Goal: Information Seeking & Learning: Learn about a topic

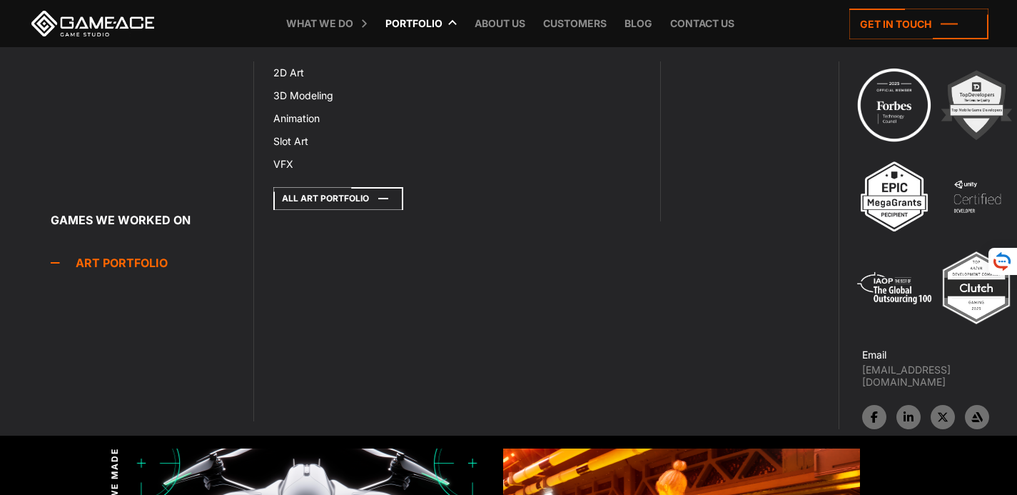
click at [289, 207] on icon at bounding box center [338, 198] width 130 height 23
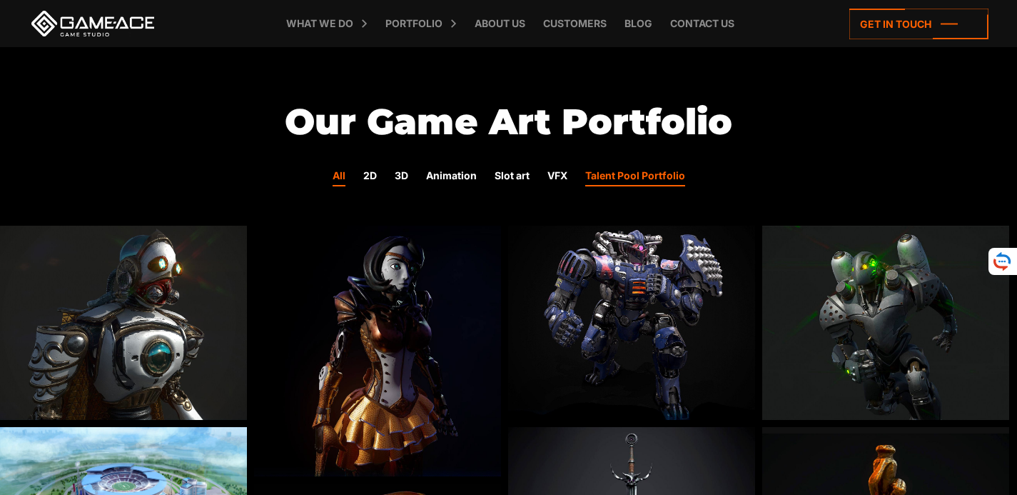
click at [646, 178] on link "Talent Pool Portfolio" at bounding box center [635, 177] width 100 height 19
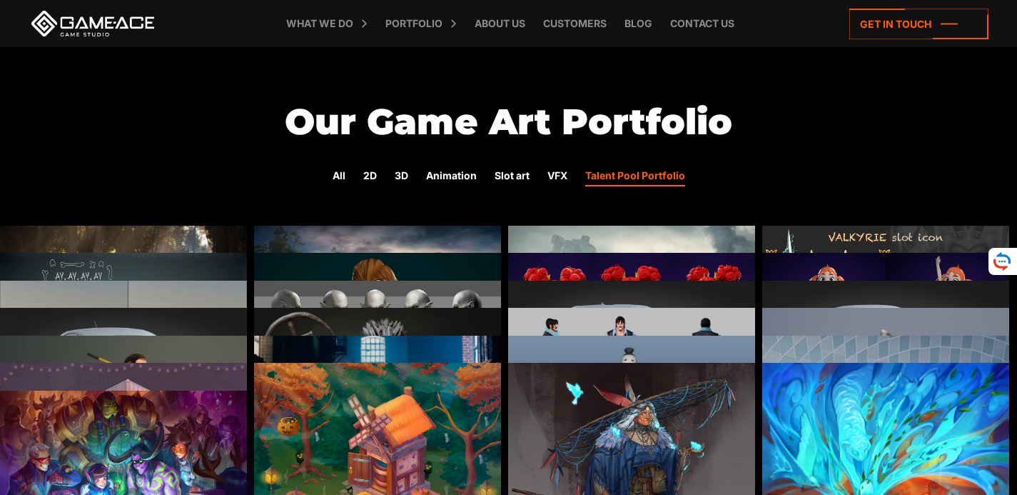
click at [304, 238] on img at bounding box center [377, 281] width 247 height 111
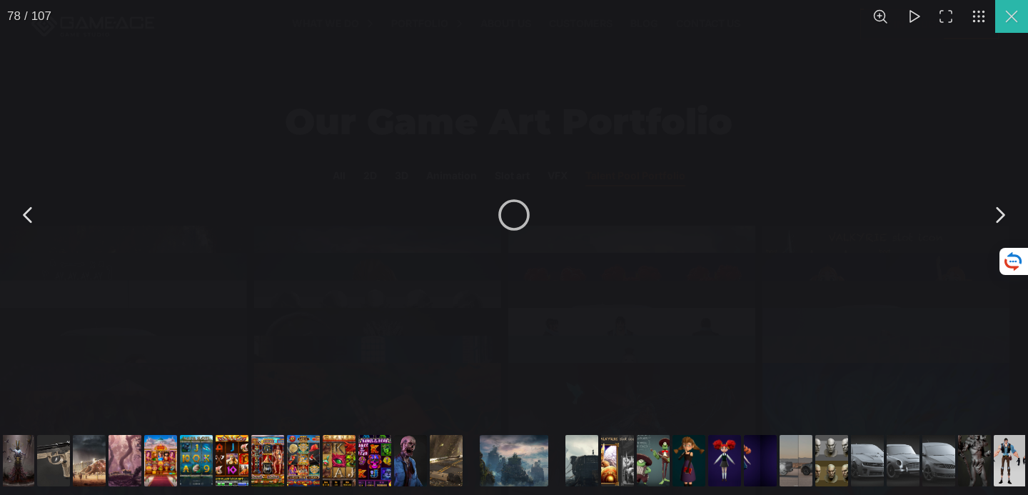
click at [1010, 19] on button "You can close this modal content with the ESC key" at bounding box center [1011, 16] width 33 height 33
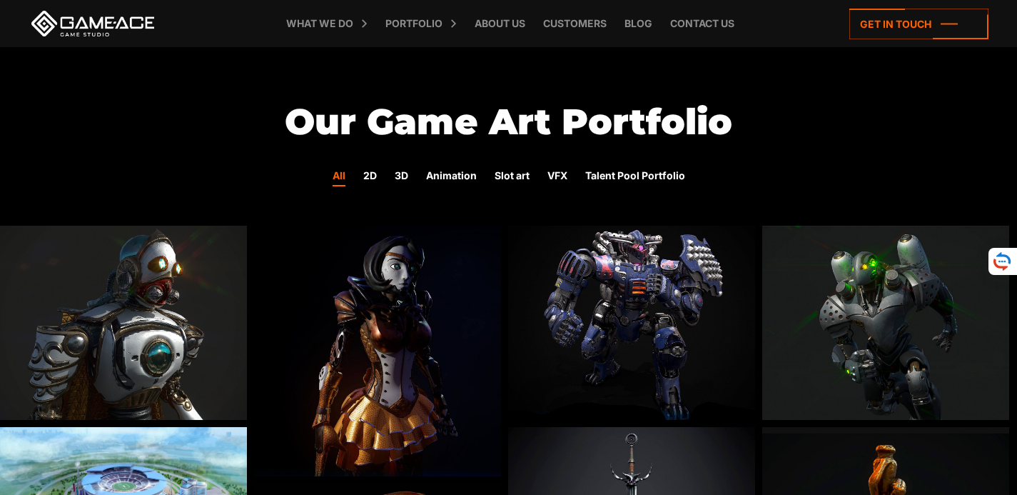
click at [538, 178] on div "All 2D 3D Animation Slot art VFX Talent Pool Portfolio" at bounding box center [508, 177] width 1017 height 25
click at [577, 178] on div "All 2D 3D Animation Slot art VFX Talent Pool Portfolio" at bounding box center [508, 177] width 1017 height 25
click at [572, 178] on div "All 2D 3D Animation Slot art VFX Talent Pool Portfolio" at bounding box center [508, 177] width 1017 height 25
click at [569, 178] on div "All 2D 3D Animation Slot art VFX Talent Pool Portfolio" at bounding box center [508, 177] width 1017 height 25
click at [563, 177] on link "VFX" at bounding box center [558, 177] width 20 height 19
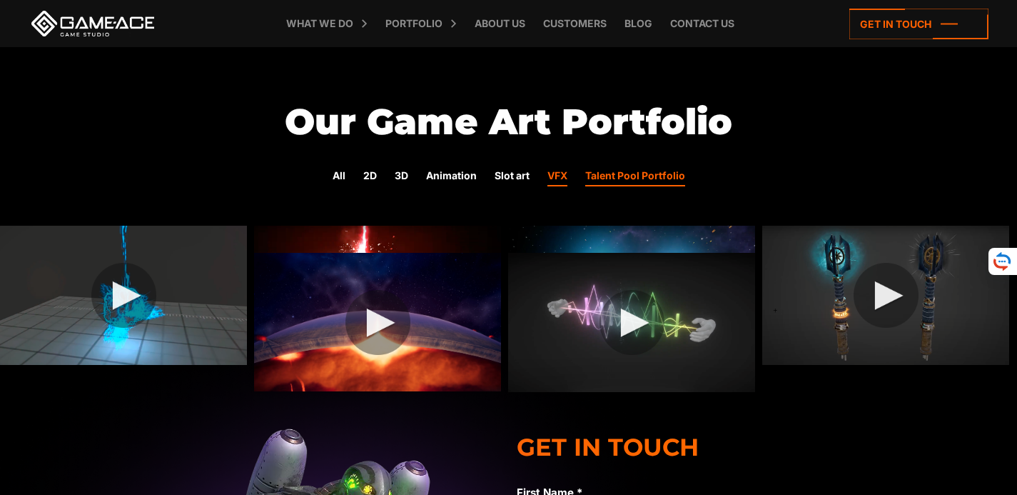
click at [640, 172] on link "Talent Pool Portfolio" at bounding box center [635, 177] width 100 height 19
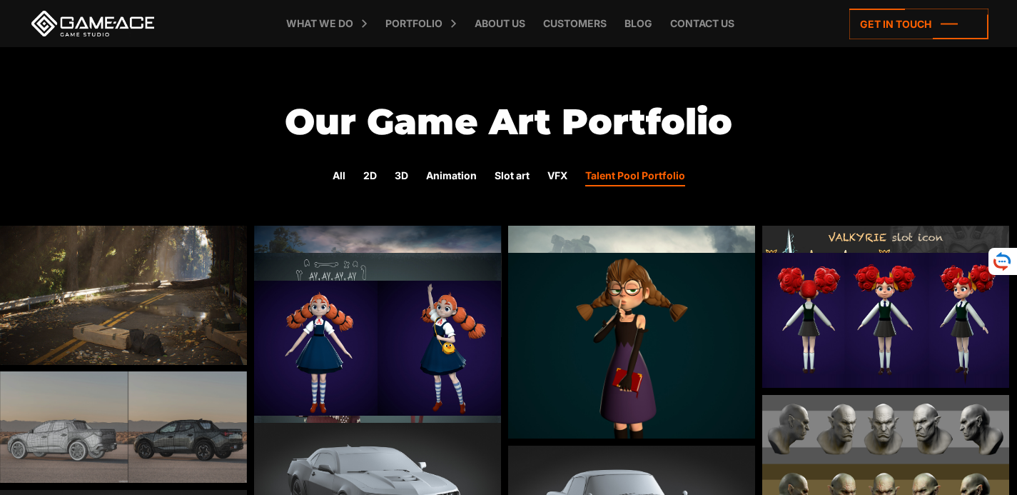
click at [115, 427] on img at bounding box center [123, 426] width 247 height 111
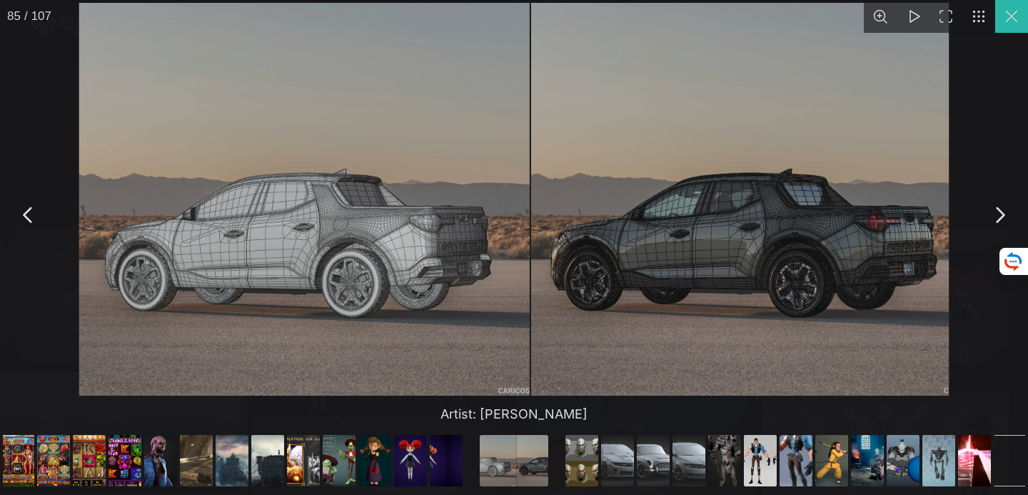
click at [1007, 21] on button "You can close this modal content with the ESC key" at bounding box center [1011, 16] width 33 height 33
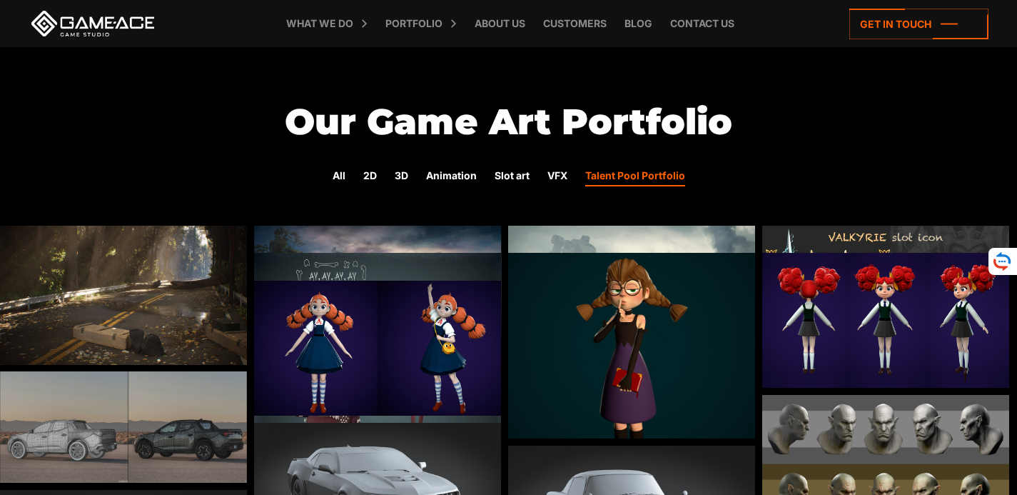
click at [577, 178] on div "All 2D 3D Animation Slot art VFX Talent Pool Portfolio" at bounding box center [508, 177] width 1017 height 25
click at [566, 180] on link "VFX" at bounding box center [558, 177] width 20 height 19
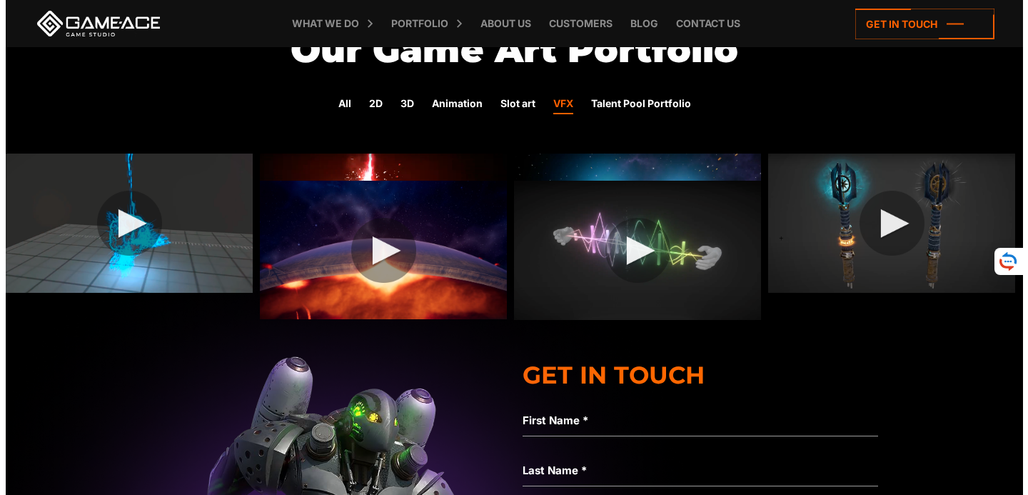
scroll to position [71, 0]
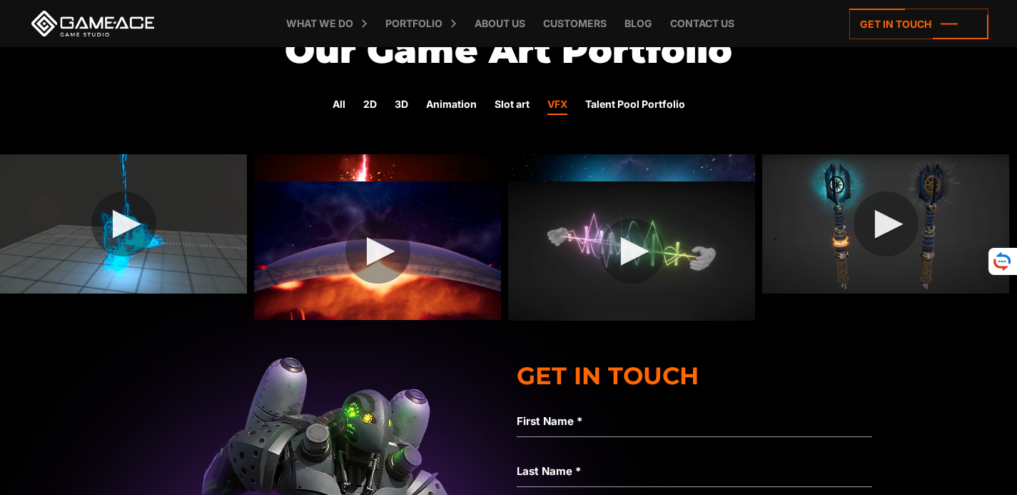
click at [280, 158] on img at bounding box center [377, 223] width 247 height 139
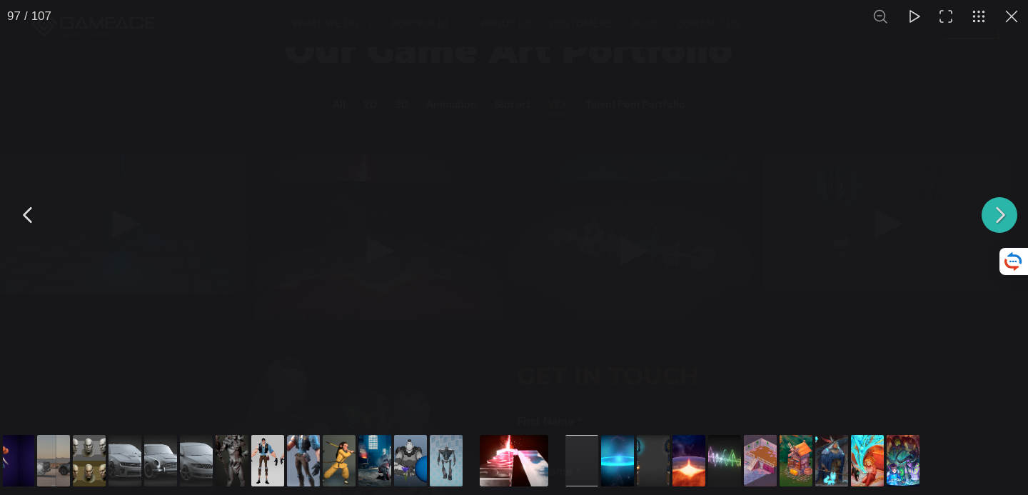
click at [1003, 217] on button "You can close this modal content with the ESC key" at bounding box center [1000, 215] width 36 height 36
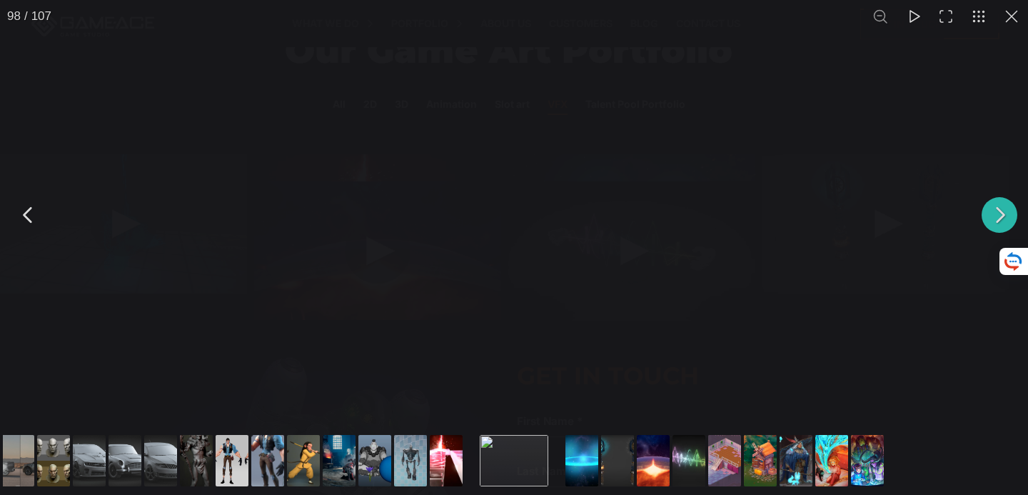
click at [412, 450] on div "Go to slide #96" at bounding box center [410, 460] width 69 height 51
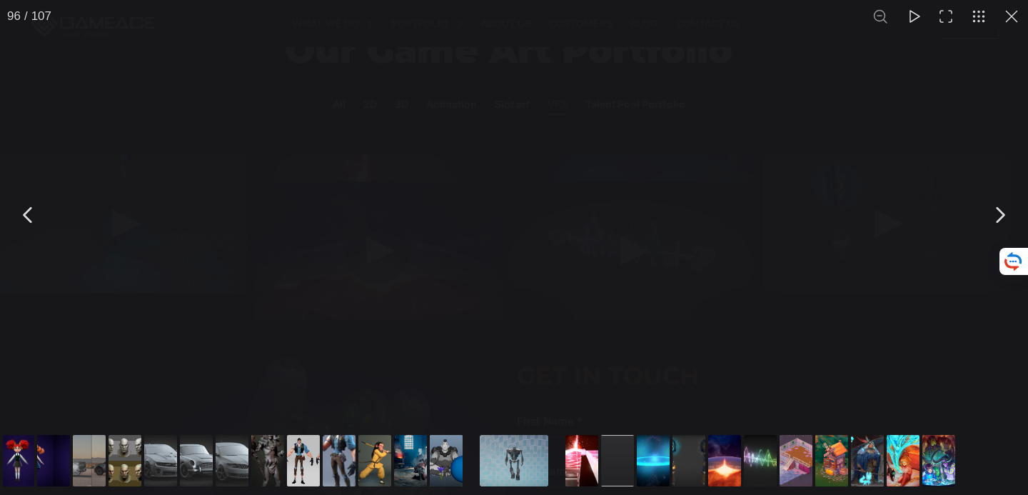
click at [447, 468] on button "Go to slide #95" at bounding box center [446, 460] width 69 height 51
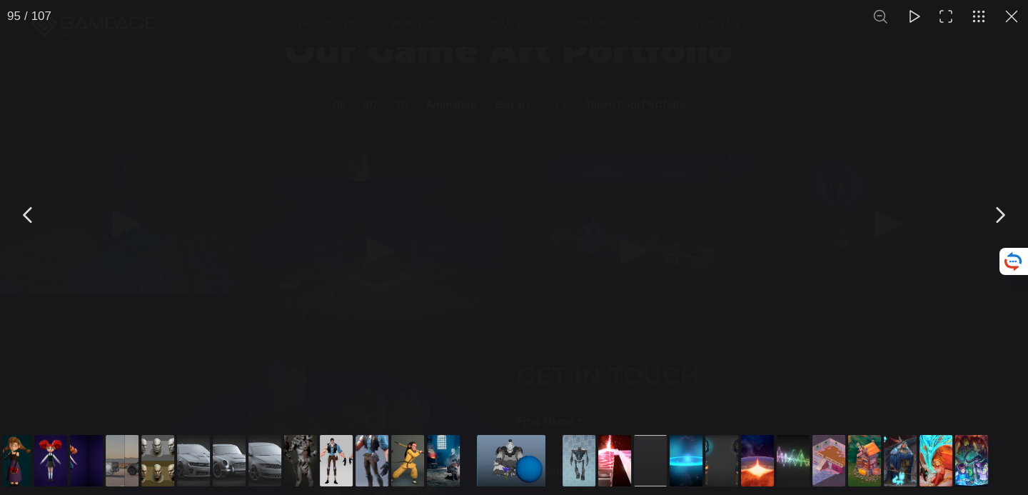
click at [433, 466] on div "Go to slide #94" at bounding box center [443, 460] width 69 height 51
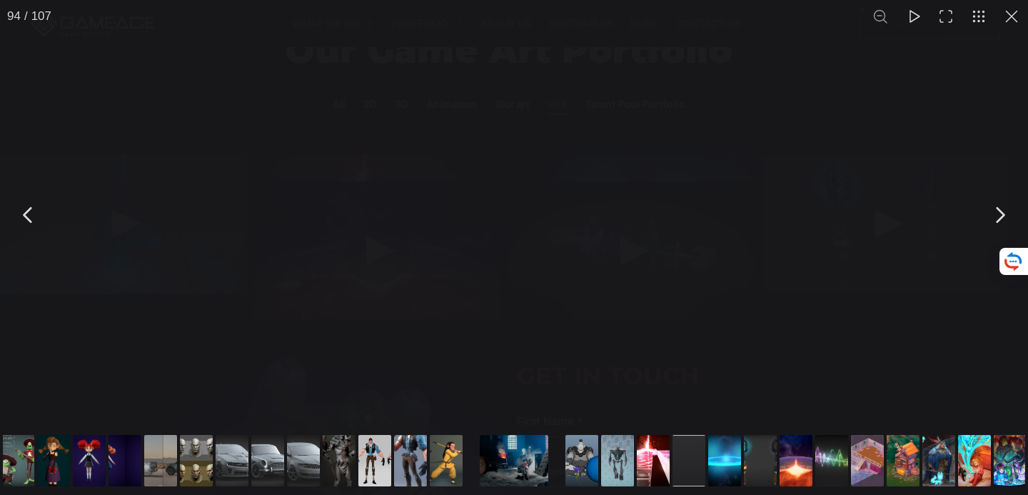
click at [785, 462] on div "Go to slide #101" at bounding box center [796, 460] width 69 height 51
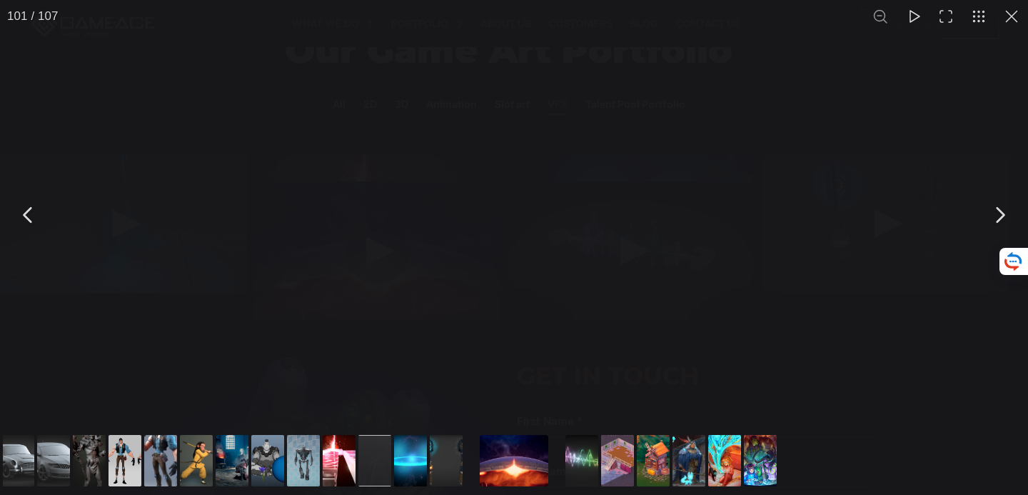
click at [449, 455] on div "Go to slide #100" at bounding box center [446, 460] width 69 height 51
